Goal: Information Seeking & Learning: Learn about a topic

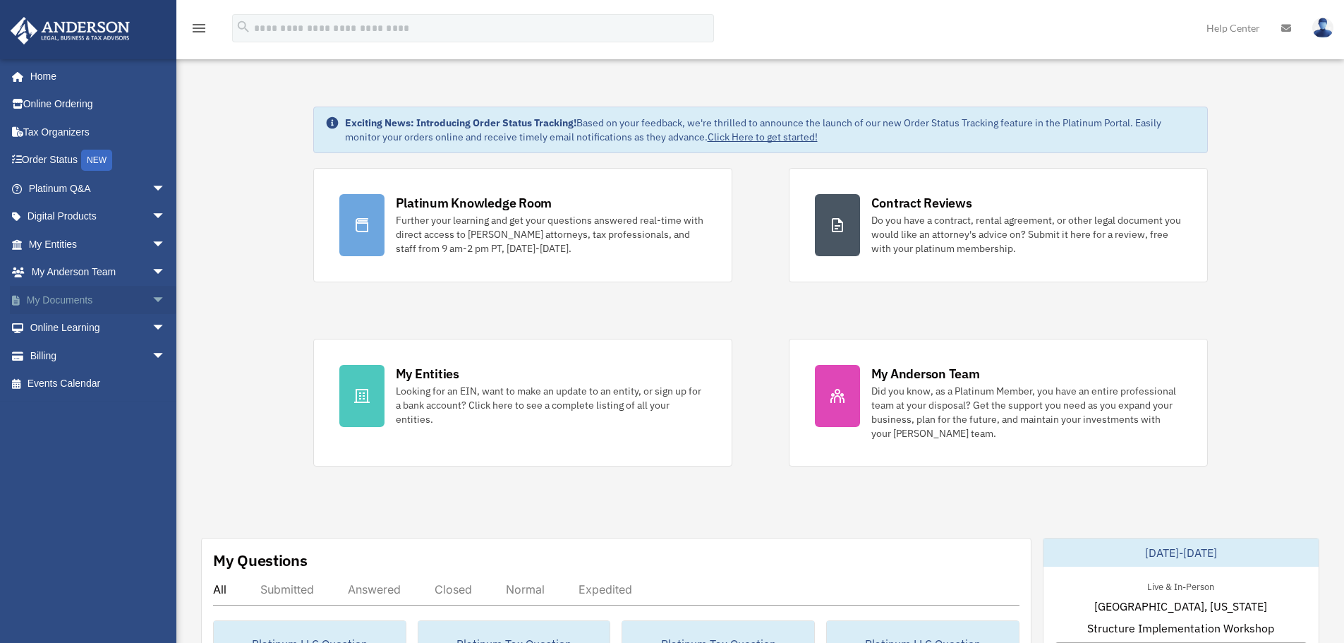
click at [152, 297] on span "arrow_drop_down" at bounding box center [166, 300] width 28 height 29
click at [61, 330] on link "Box" at bounding box center [103, 328] width 167 height 28
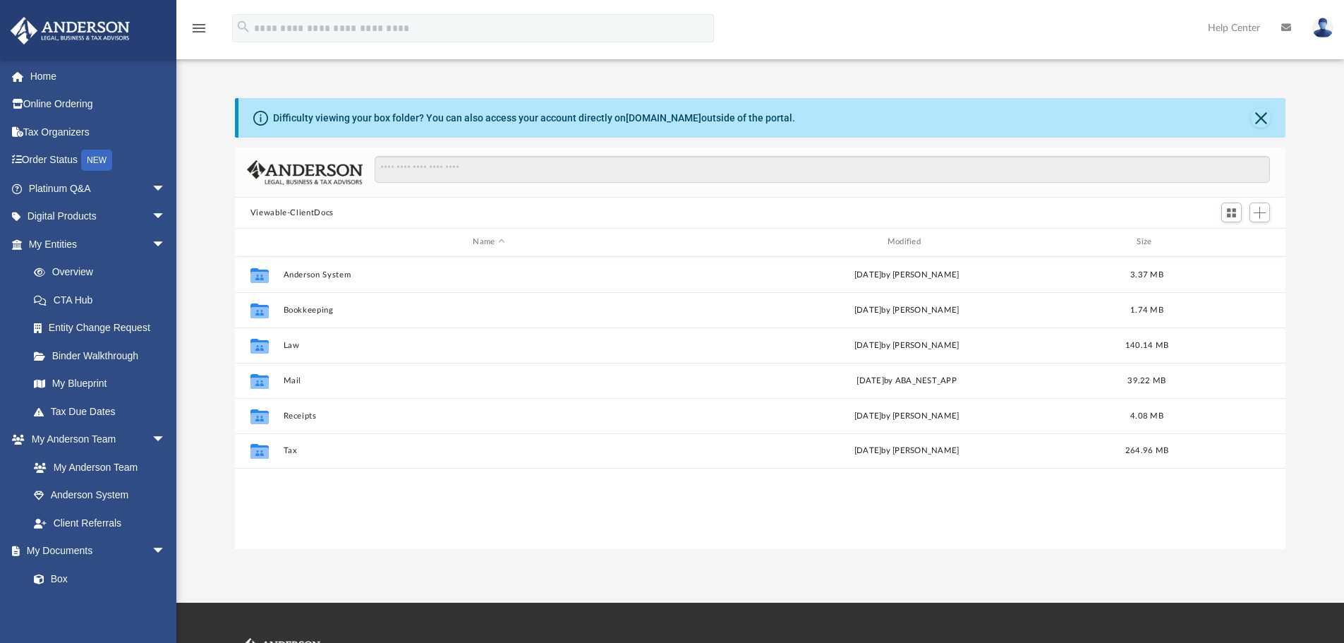
scroll to position [310, 1040]
click at [35, 79] on link "Home" at bounding box center [98, 76] width 177 height 28
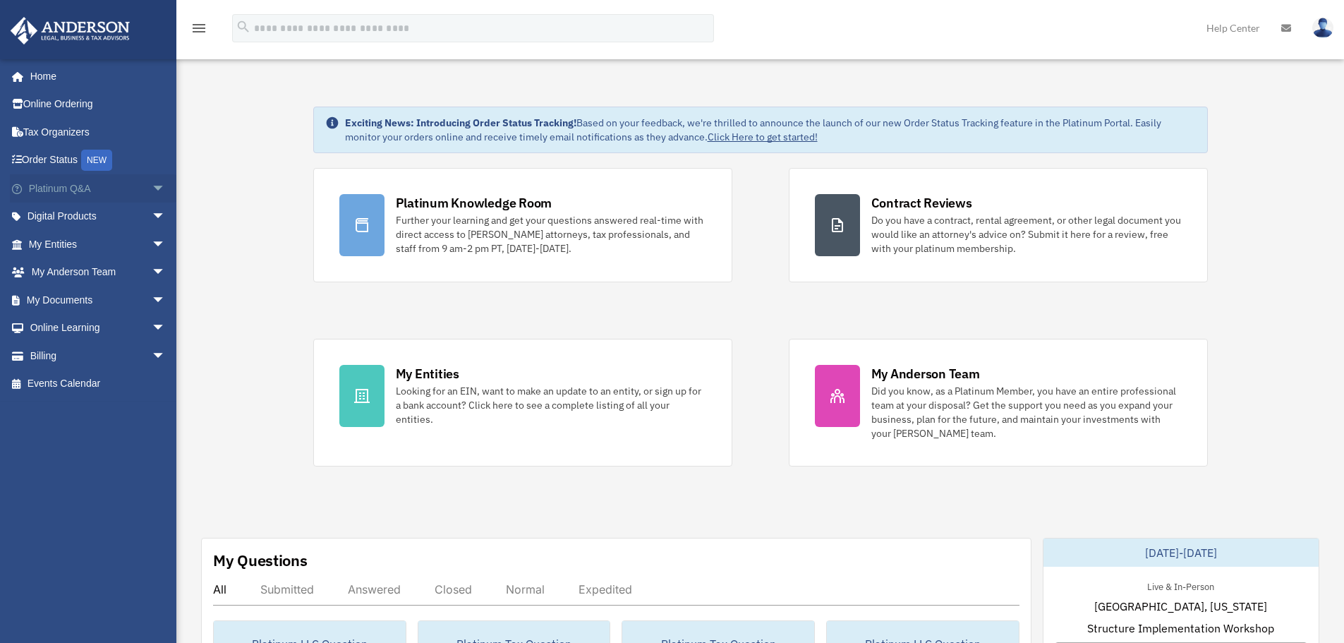
click at [152, 182] on span "arrow_drop_down" at bounding box center [166, 188] width 28 height 29
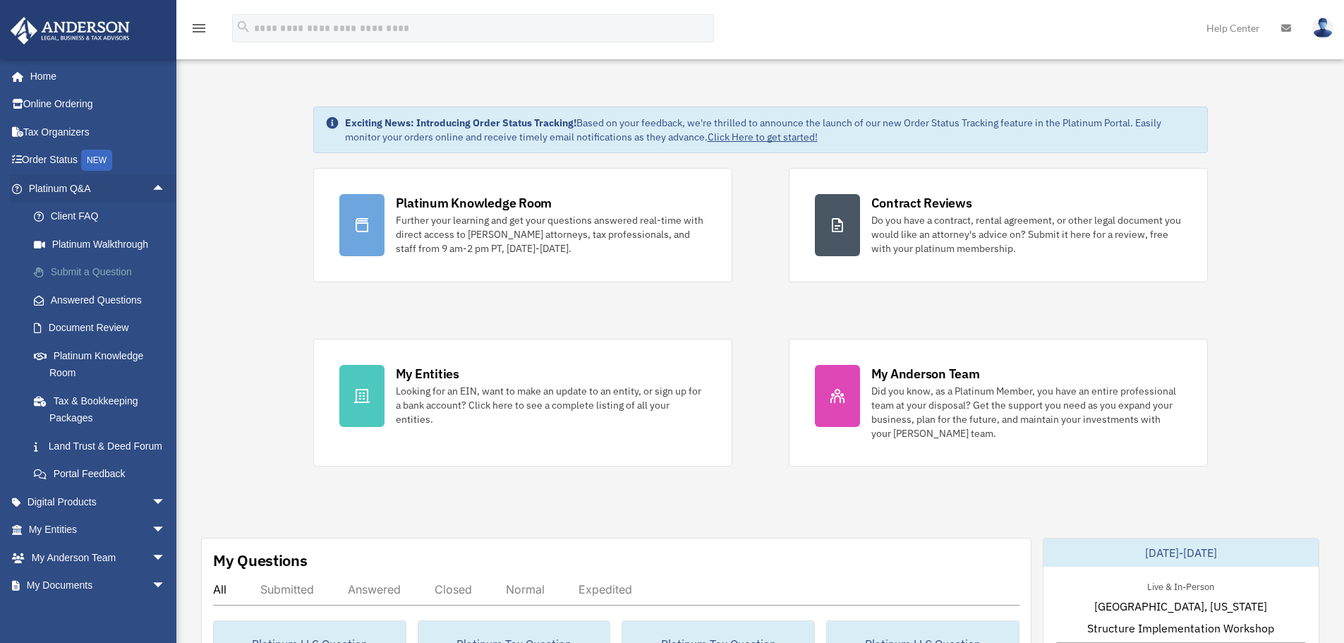
click at [73, 270] on link "Submit a Question" at bounding box center [103, 272] width 167 height 28
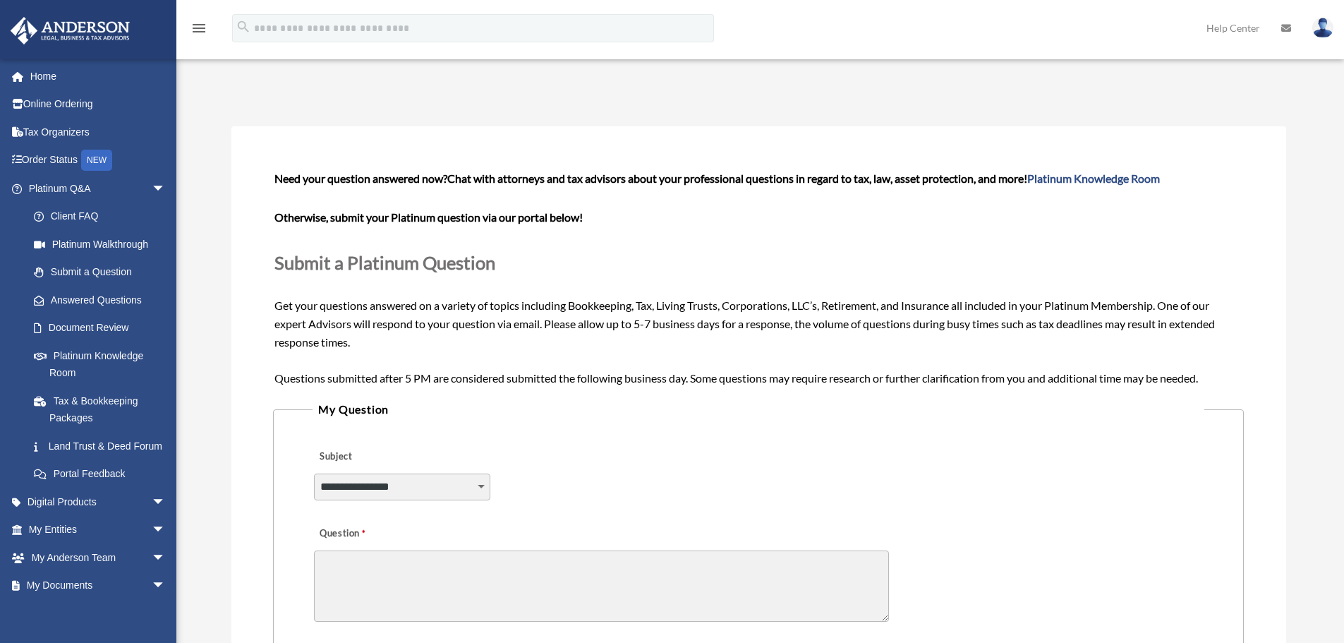
click at [468, 482] on select "**********" at bounding box center [402, 486] width 176 height 27
click at [722, 410] on legend "My Question" at bounding box center [758, 409] width 891 height 20
click at [66, 241] on link "Platinum Walkthrough" at bounding box center [103, 244] width 167 height 28
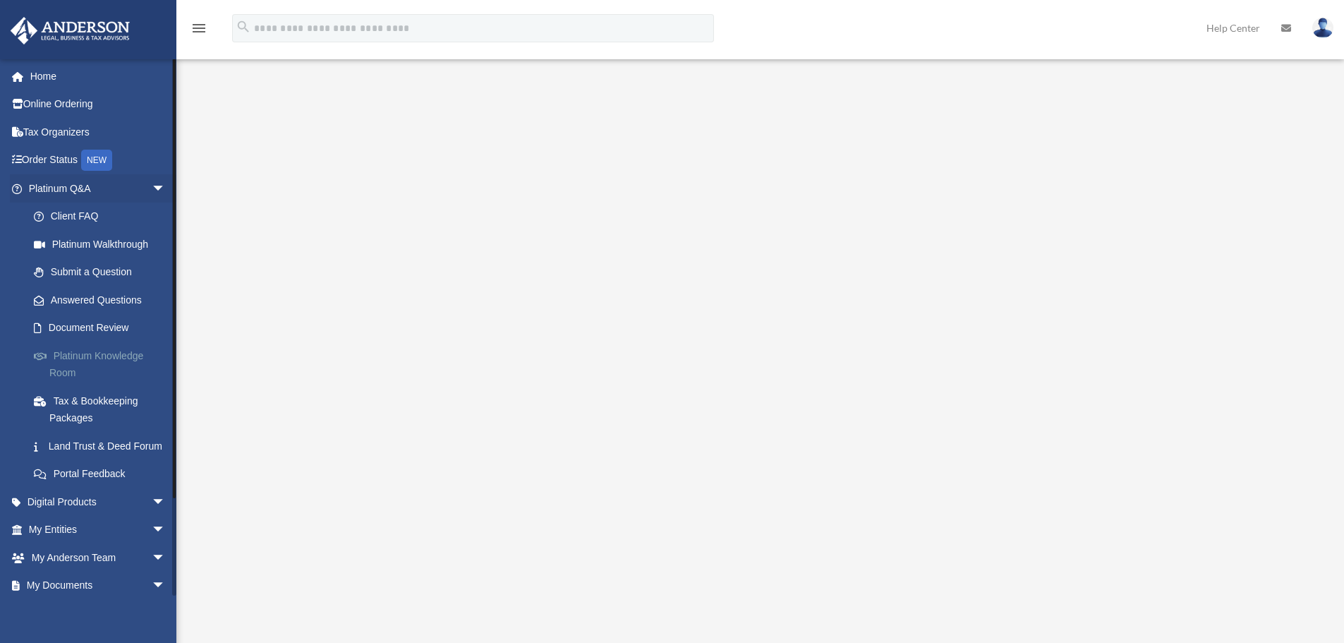
click at [119, 353] on link "Platinum Knowledge Room" at bounding box center [103, 364] width 167 height 45
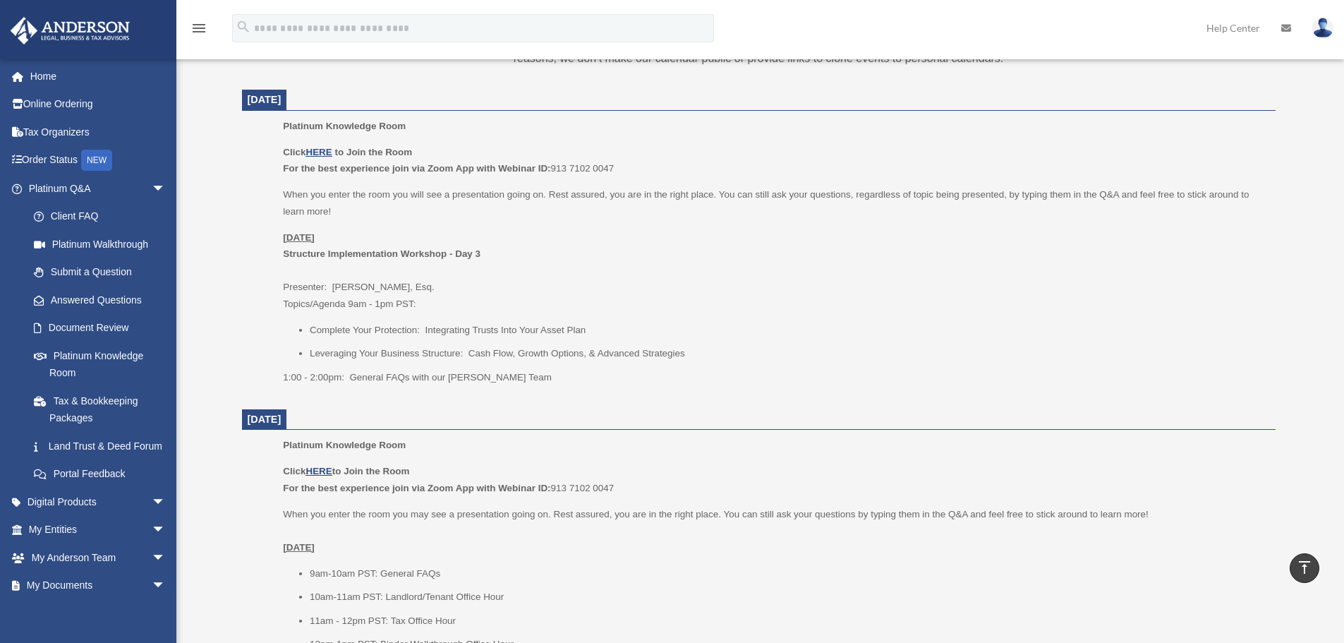
scroll to position [565, 0]
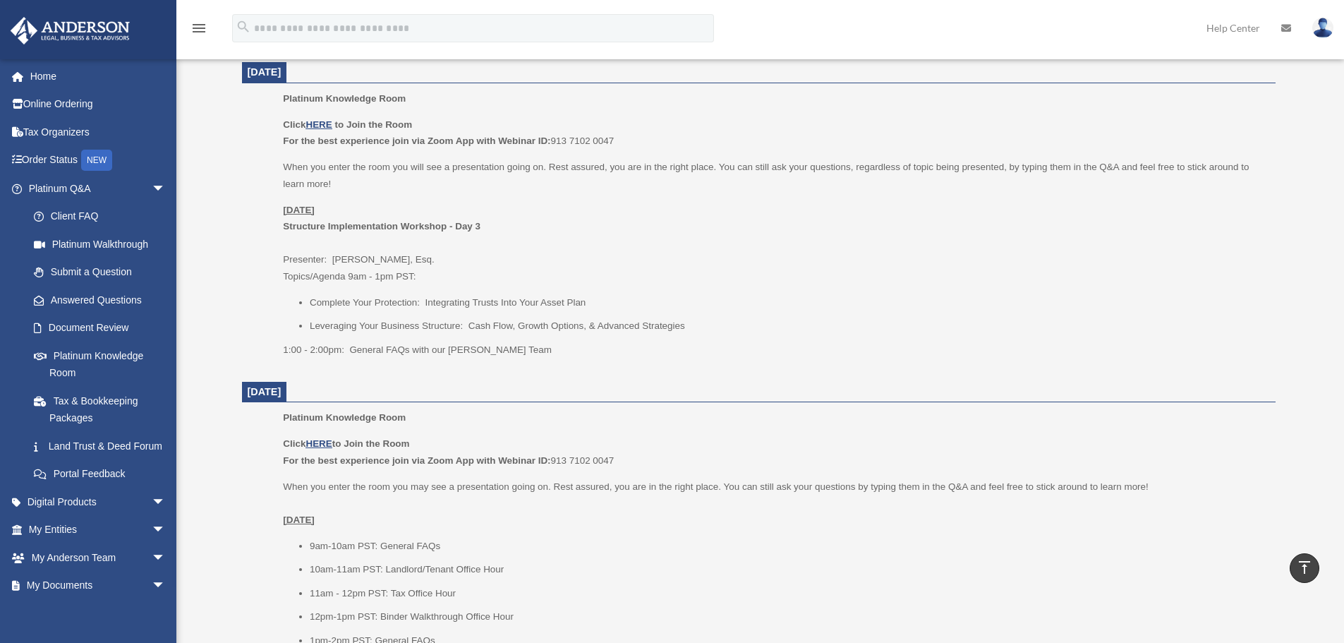
click at [342, 267] on p "[DATE] Structure Implementation Workshop - Day 3 Presenter: [PERSON_NAME], Esq.…" at bounding box center [774, 243] width 982 height 83
click at [315, 125] on u "HERE" at bounding box center [319, 124] width 26 height 11
